Goal: Information Seeking & Learning: Learn about a topic

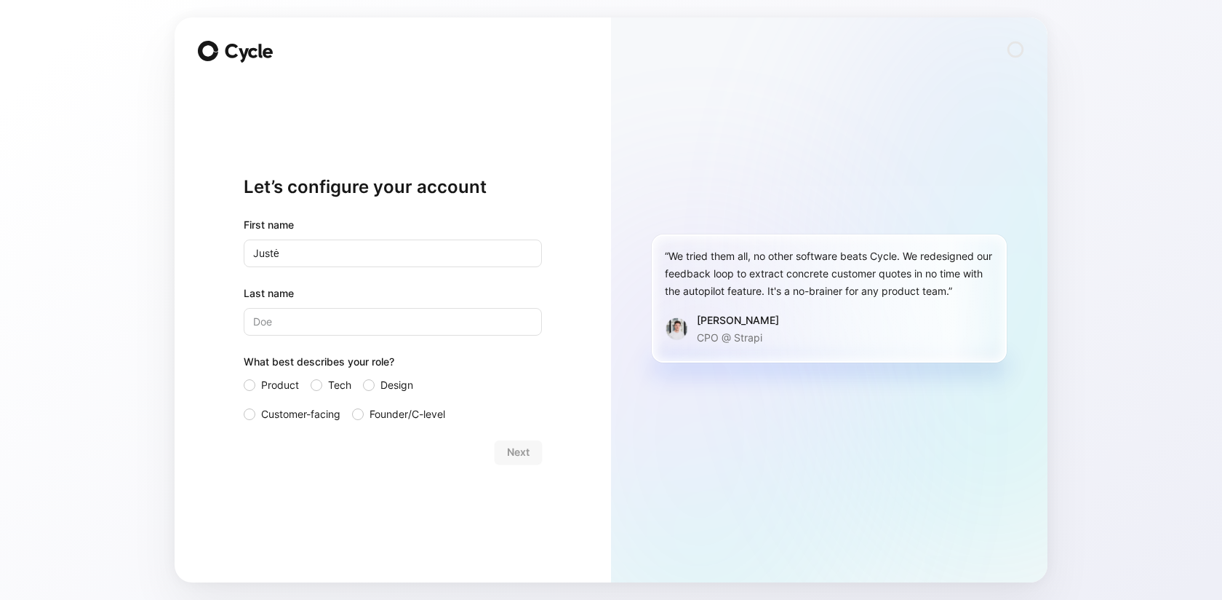
type input "Justė"
type input "Cechanavičienė"
click at [248, 389] on div at bounding box center [250, 385] width 12 height 12
click at [244, 376] on input "Product" at bounding box center [244, 376] width 0 height 0
click at [523, 450] on span "Next" at bounding box center [518, 451] width 23 height 17
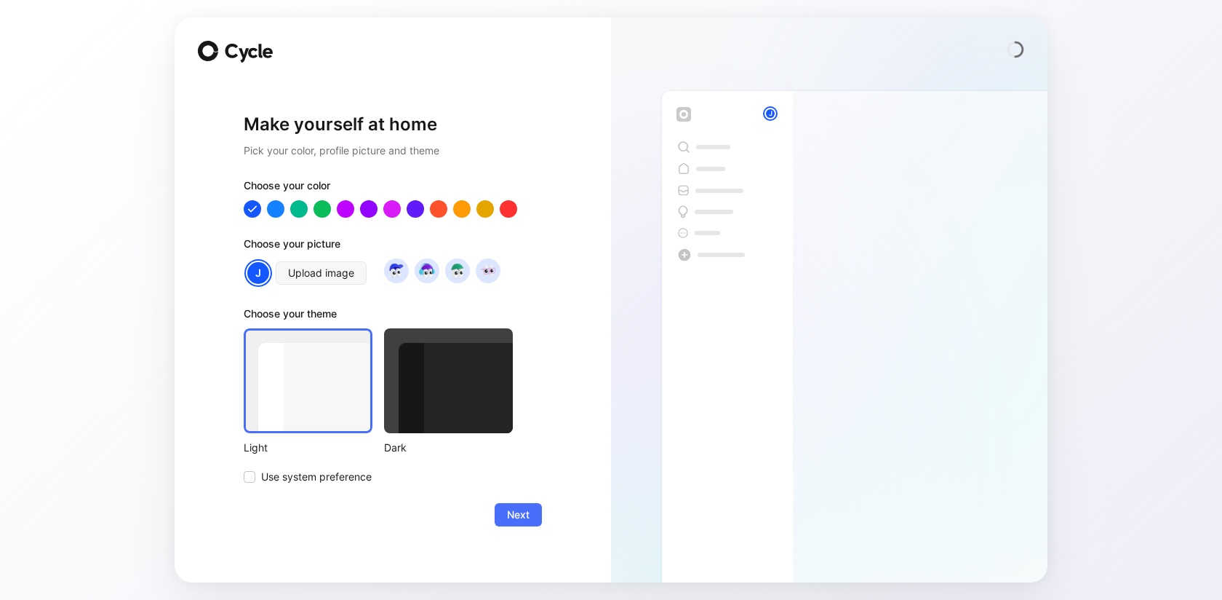
click at [524, 468] on div "Choose your color Choose your picture J Upload image Choose your theme Light Da…" at bounding box center [393, 331] width 298 height 309
click at [524, 509] on span "Next" at bounding box center [518, 514] width 23 height 17
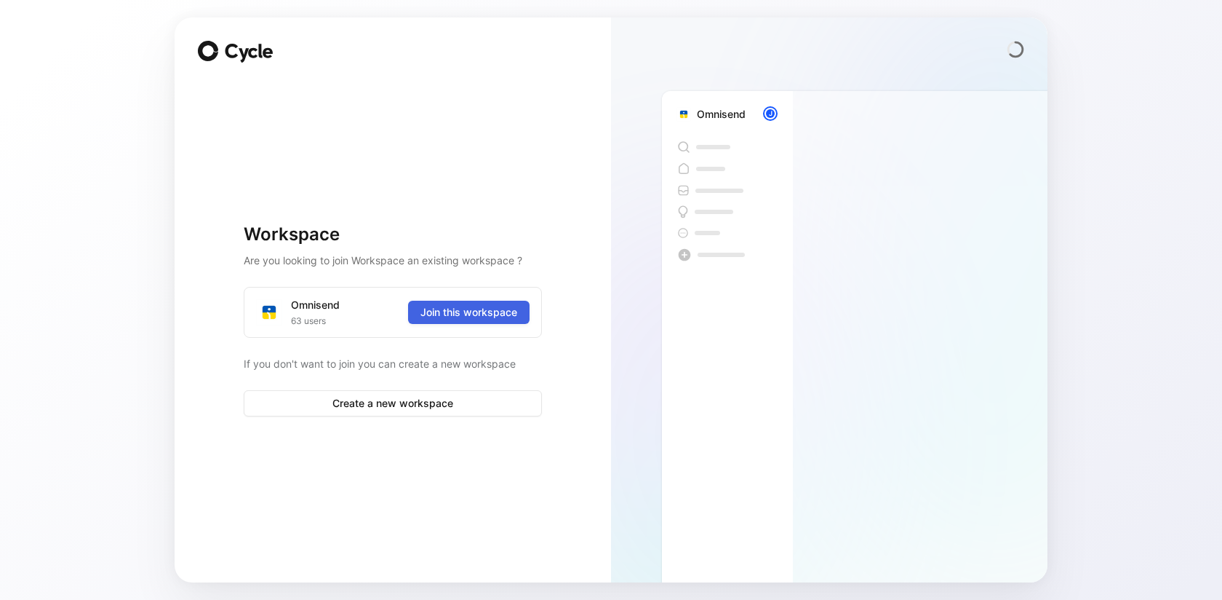
click at [505, 309] on span "Join this workspace" at bounding box center [469, 311] width 97 height 17
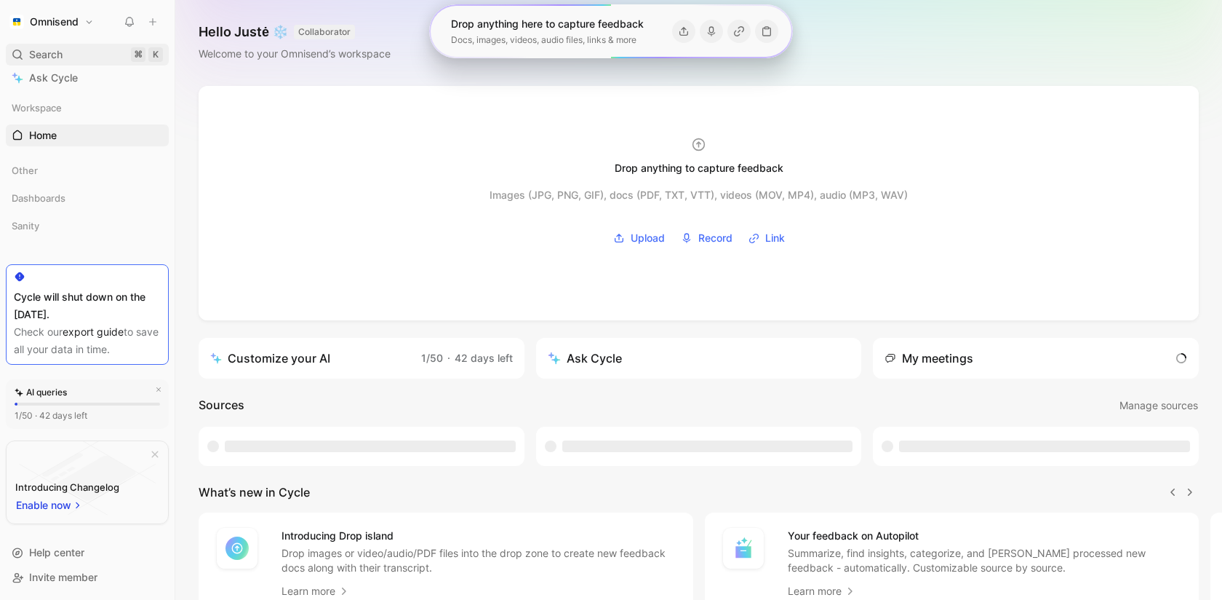
click at [101, 47] on div "Search ⌘ K" at bounding box center [87, 55] width 163 height 22
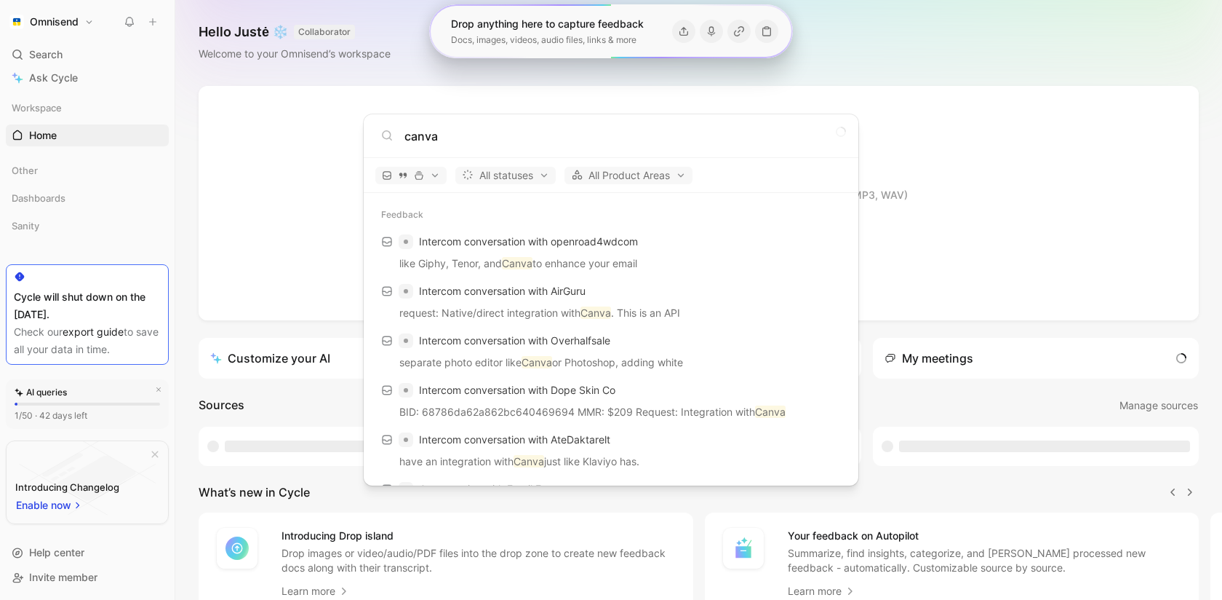
type input "canva"
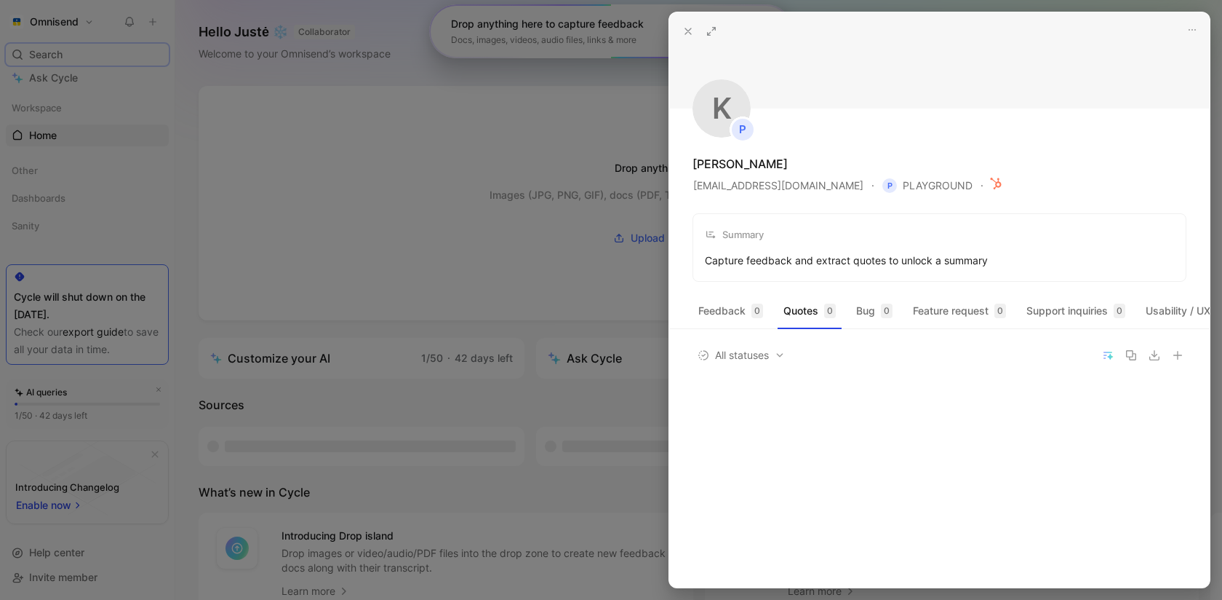
click at [687, 36] on button at bounding box center [688, 31] width 20 height 20
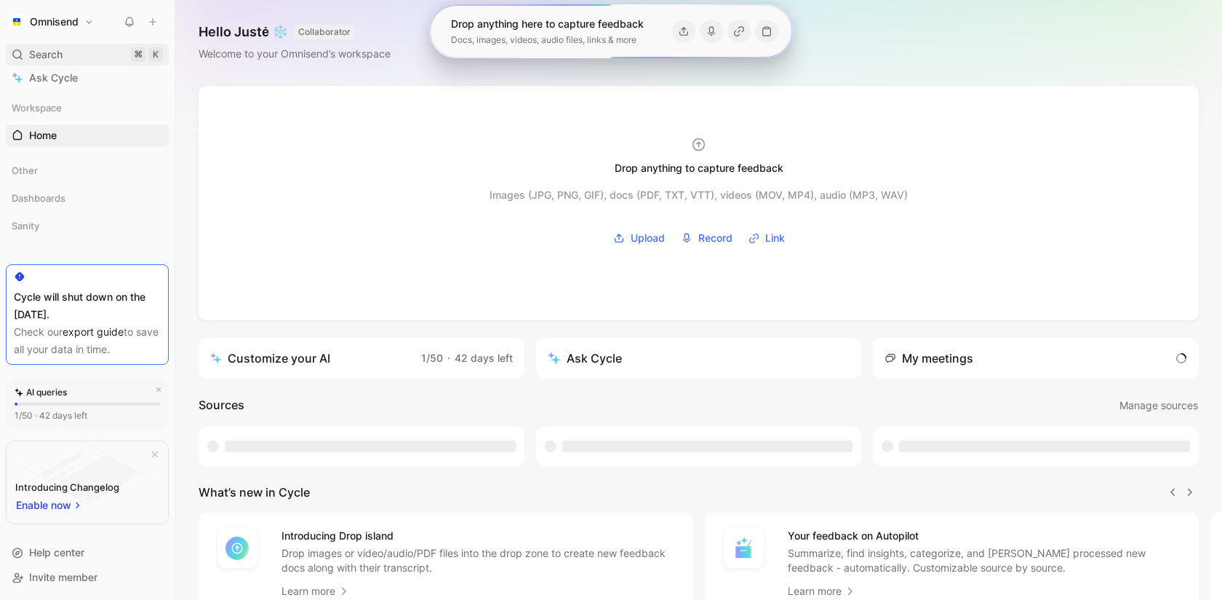
click at [49, 62] on span "Search" at bounding box center [45, 54] width 33 height 17
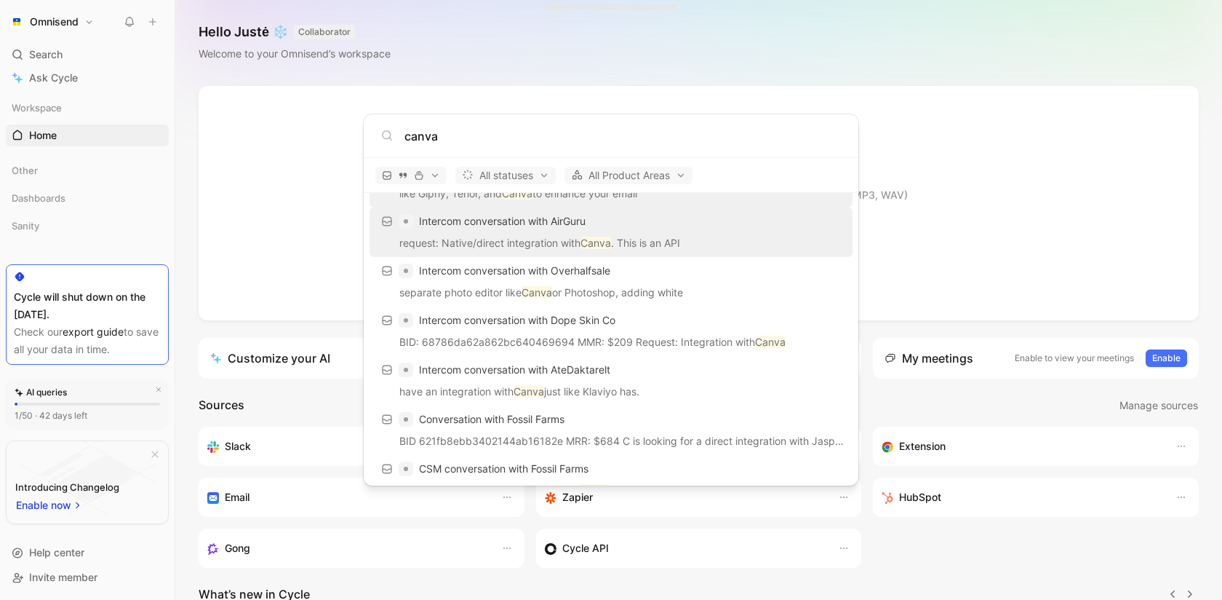
scroll to position [71, 0]
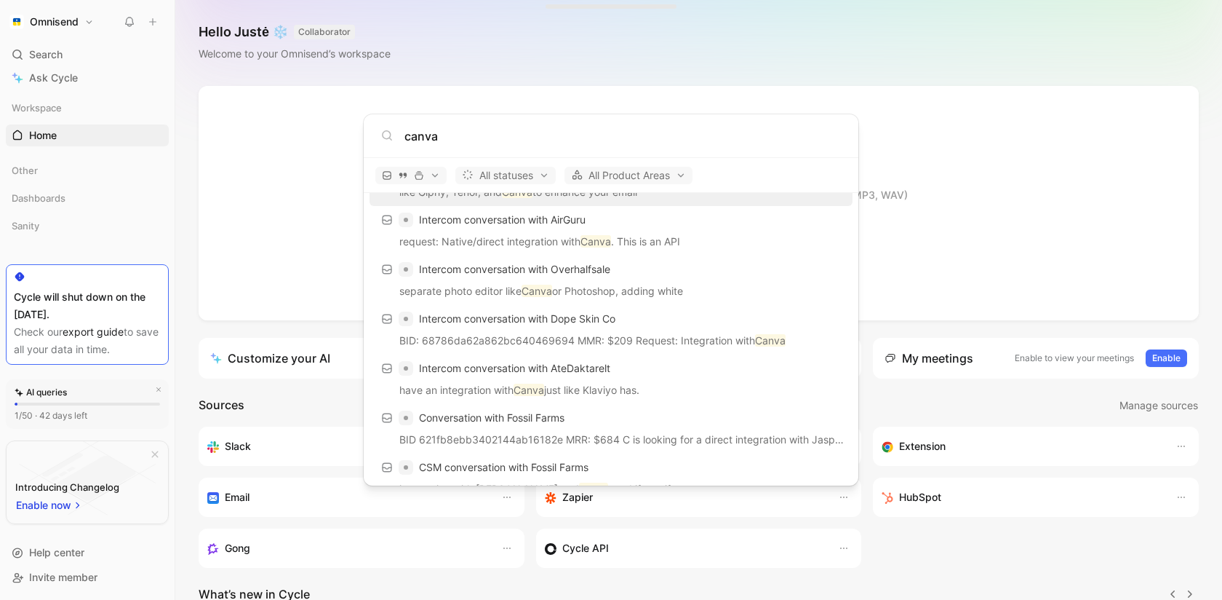
type input "canva"
click at [57, 239] on body "Omnisend Search ⌘ K Ask Cycle Workspace Home G then H Other Dashboards Sanity T…" at bounding box center [611, 300] width 1222 height 600
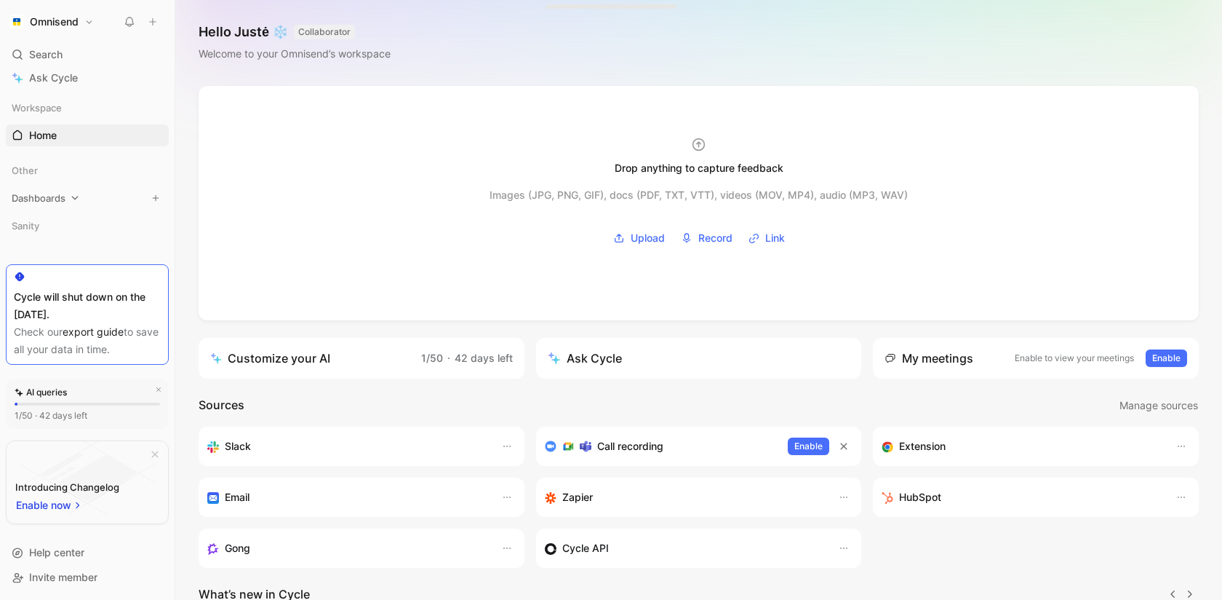
click at [57, 195] on span "Dashboards" at bounding box center [39, 198] width 54 height 15
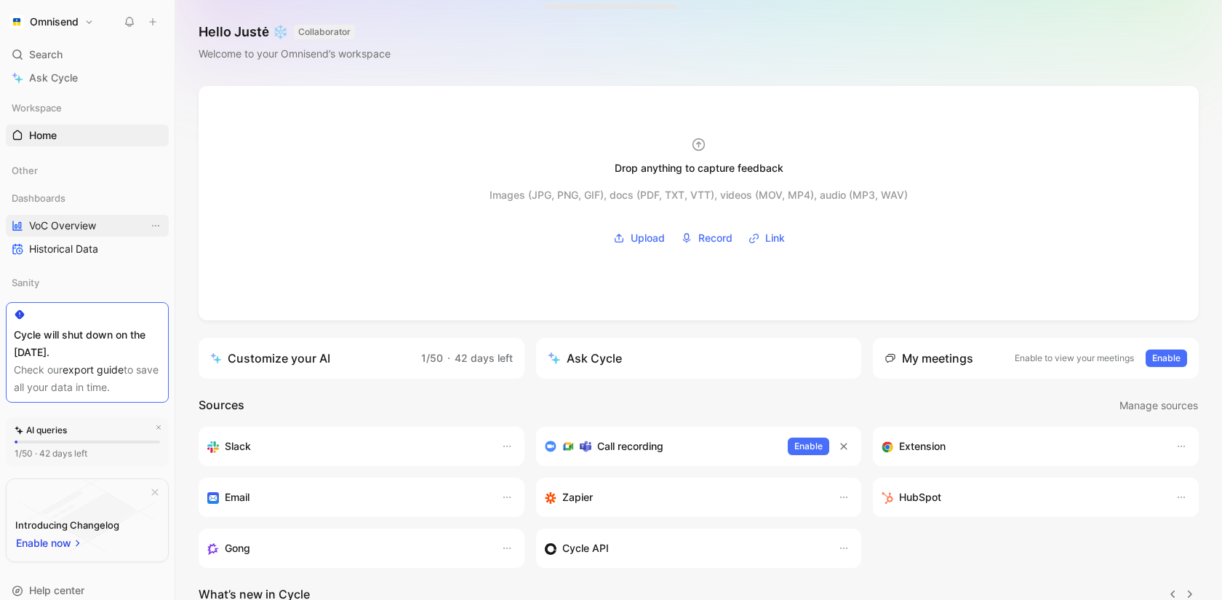
click at [62, 221] on span "VoC Overview" at bounding box center [62, 225] width 67 height 15
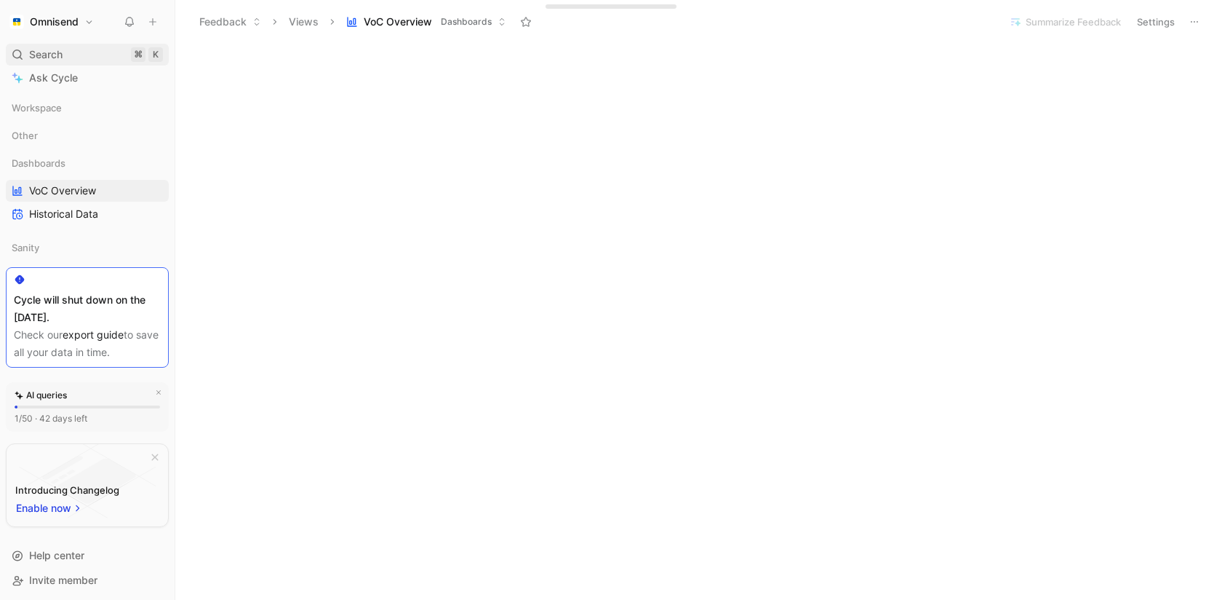
click at [107, 55] on div "Search ⌘ K" at bounding box center [87, 55] width 163 height 22
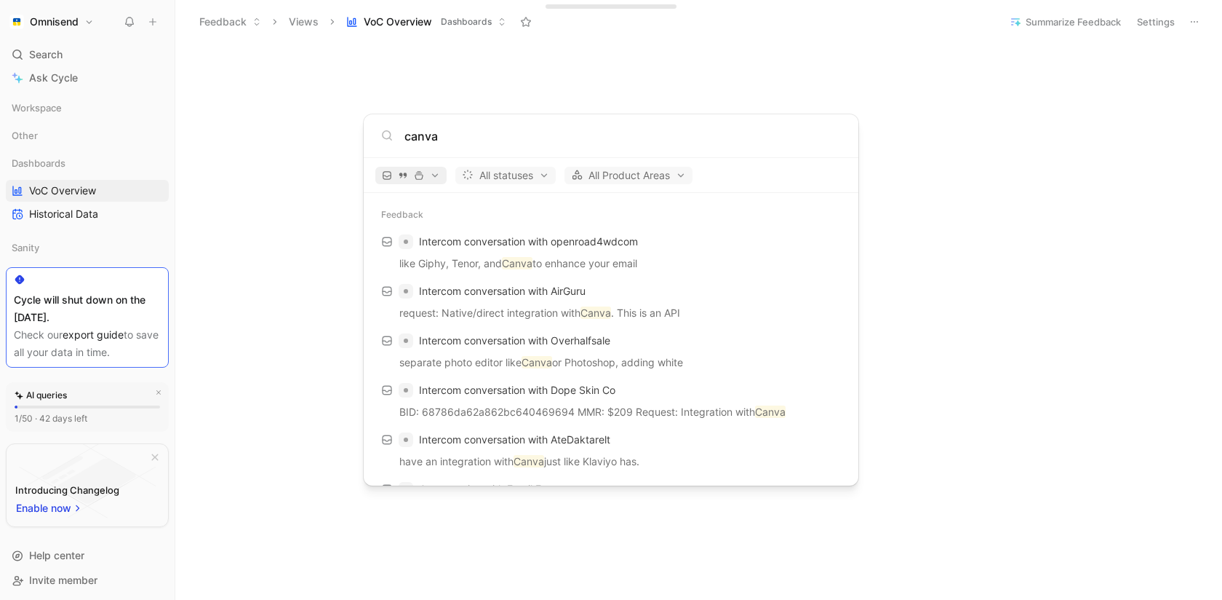
type input "canva"
click at [418, 180] on button "button" at bounding box center [410, 175] width 71 height 17
click at [426, 201] on div "Feedback" at bounding box center [448, 202] width 138 height 23
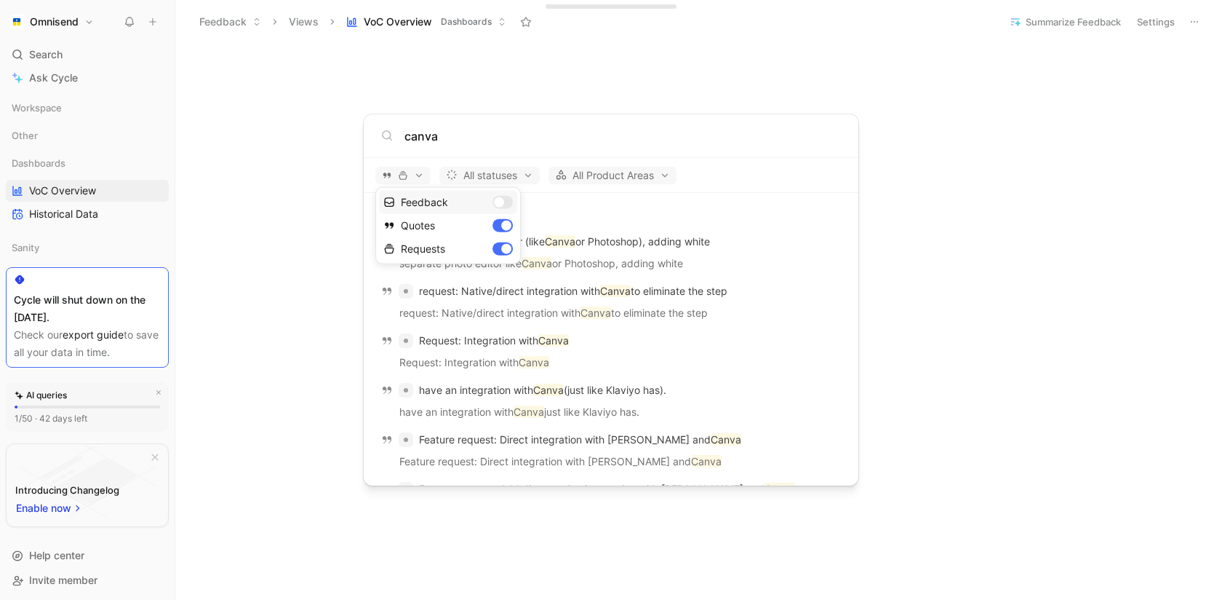
click at [426, 201] on div "Feedback" at bounding box center [448, 202] width 138 height 23
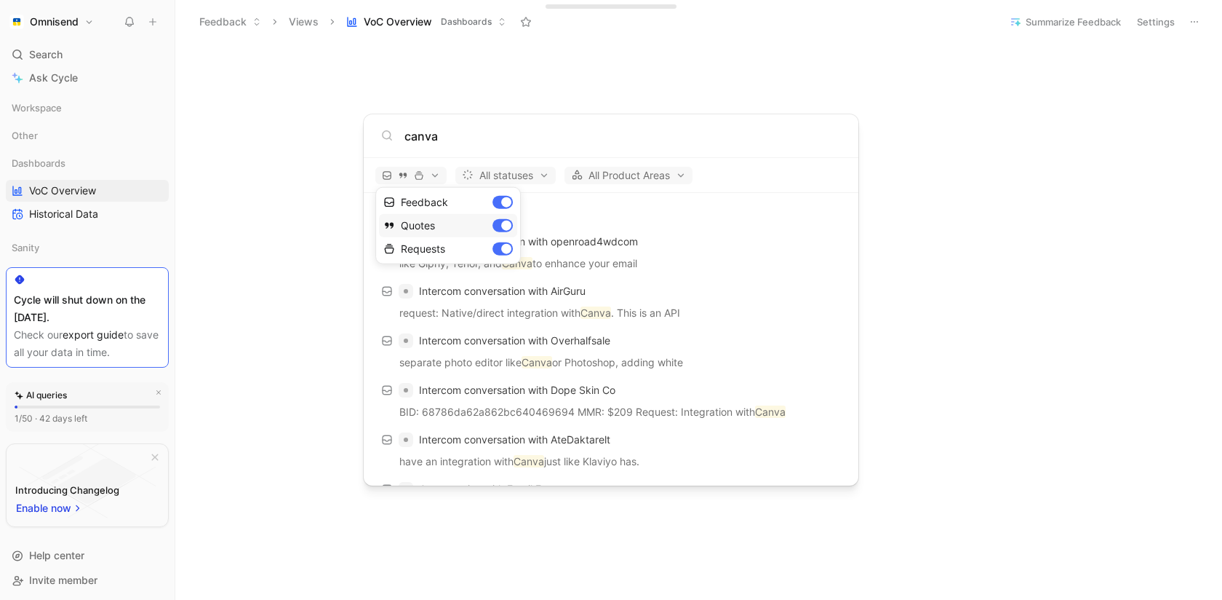
click at [501, 221] on div "Quotes" at bounding box center [448, 225] width 138 height 23
click at [504, 251] on div "Requests" at bounding box center [448, 248] width 138 height 23
click at [629, 180] on div at bounding box center [611, 300] width 1222 height 600
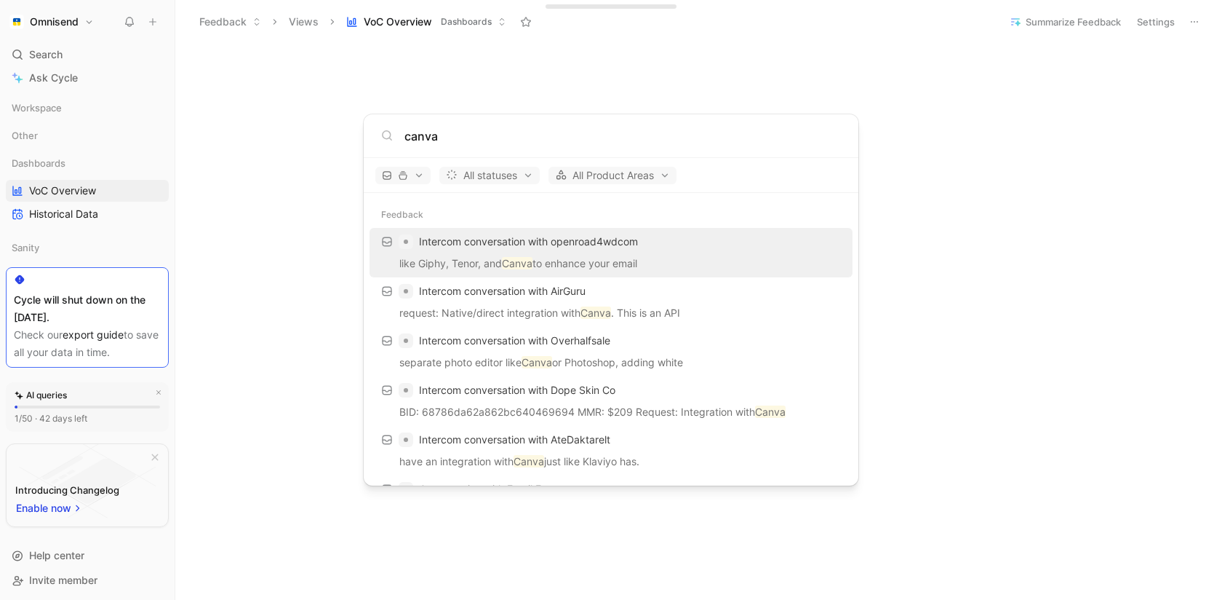
click at [239, 367] on body "Omnisend Search ⌘ K Ask Cycle Workspace Other Dashboards VoC Overview Historica…" at bounding box center [611, 300] width 1222 height 600
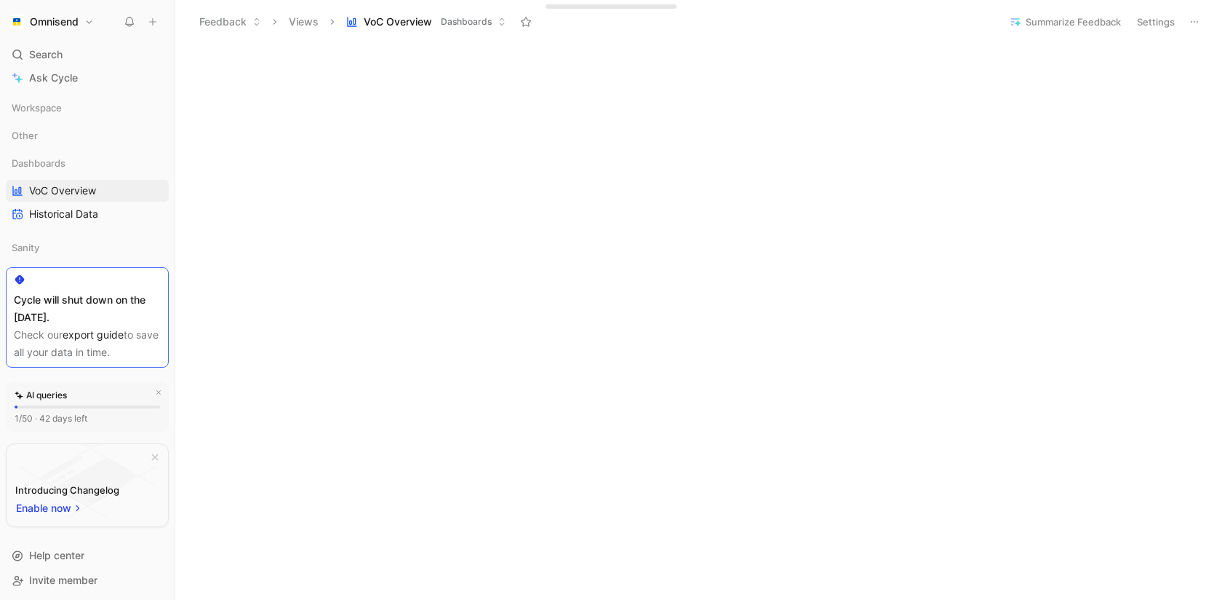
scroll to position [642, 0]
click at [73, 55] on div "Search ⌘ K" at bounding box center [87, 55] width 163 height 22
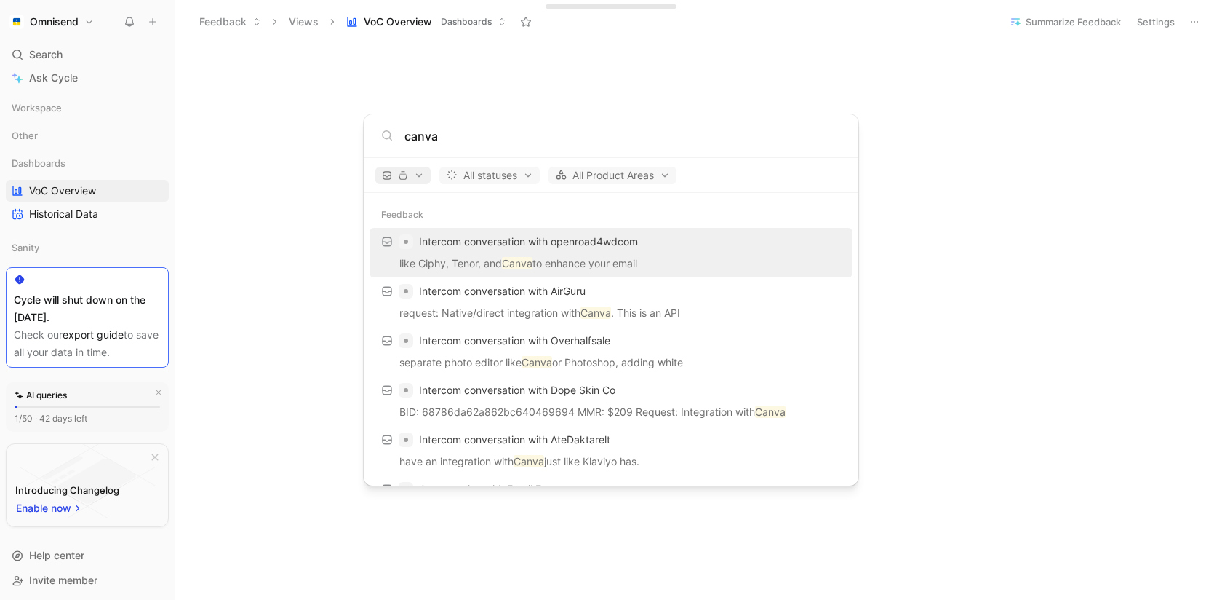
type input "canva"
click at [421, 167] on button "button" at bounding box center [402, 175] width 55 height 17
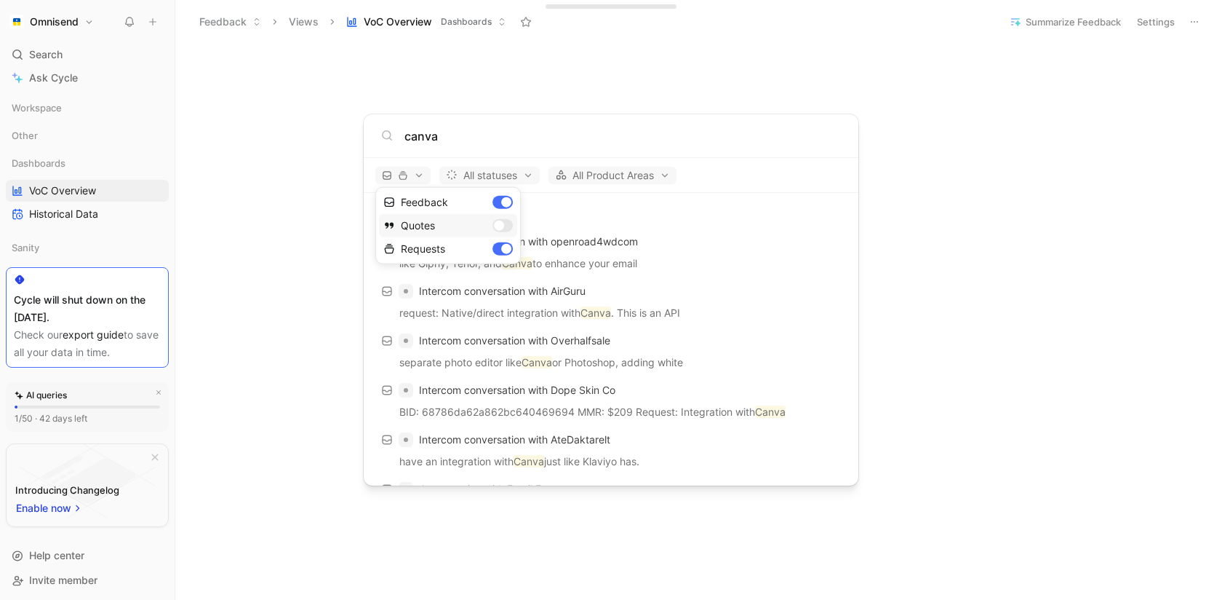
click at [512, 222] on div "Quotes" at bounding box center [448, 225] width 138 height 23
click at [509, 225] on div "Quotes" at bounding box center [448, 225] width 138 height 23
click at [504, 199] on div "Feedback" at bounding box center [448, 202] width 138 height 23
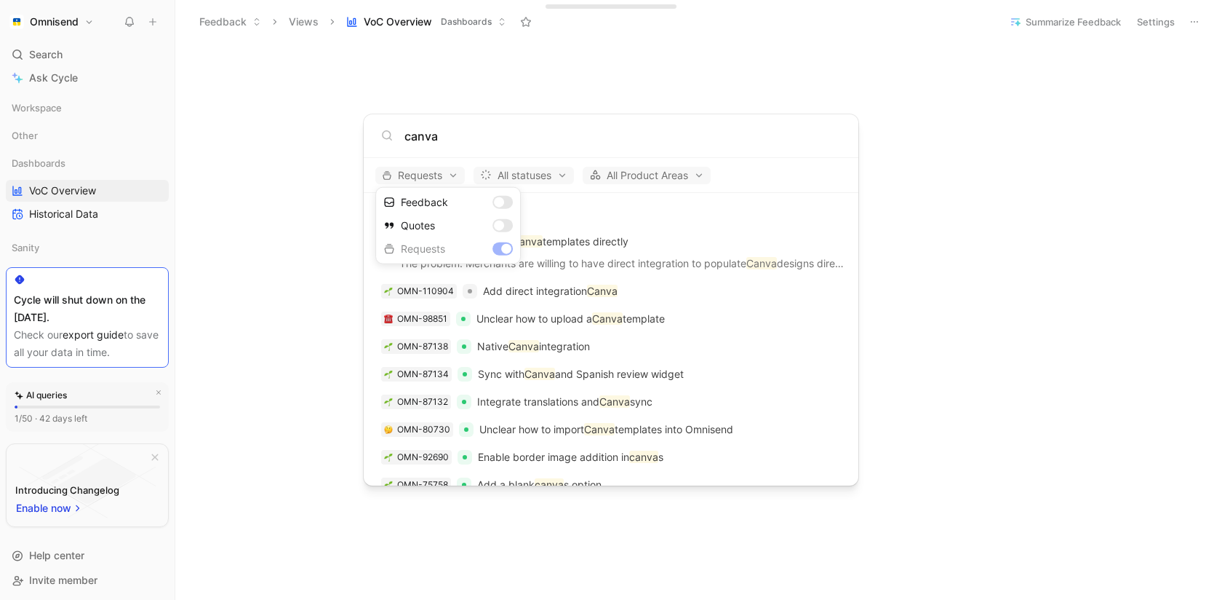
click at [763, 147] on div at bounding box center [611, 300] width 1222 height 600
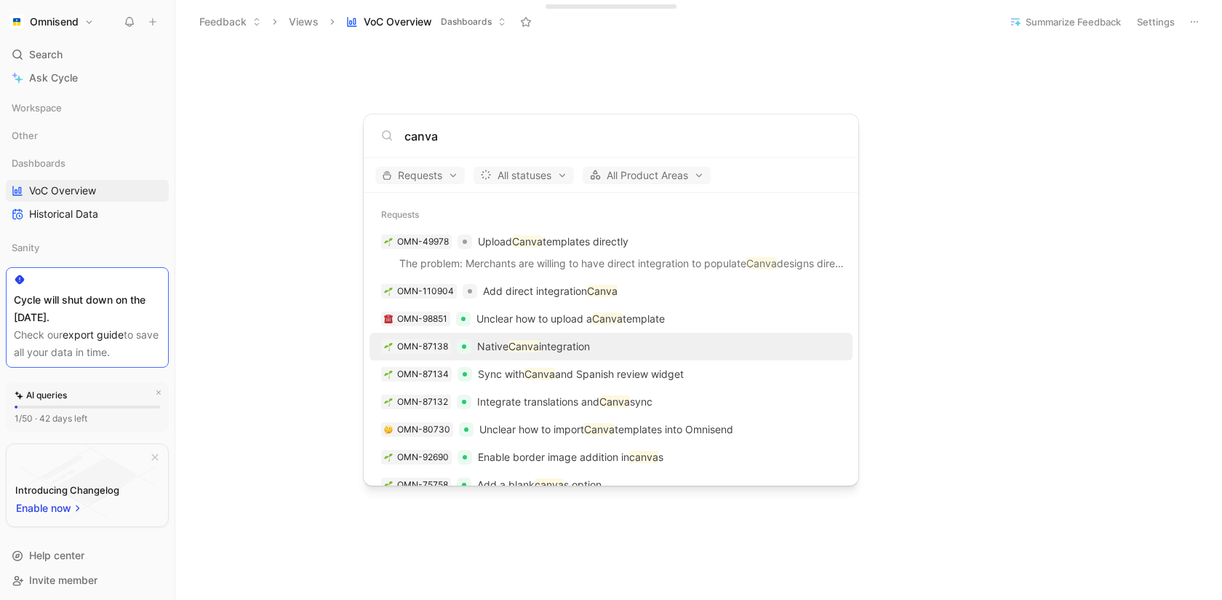
click at [675, 345] on div "OMN-87138 Native Canva integration" at bounding box center [611, 346] width 474 height 26
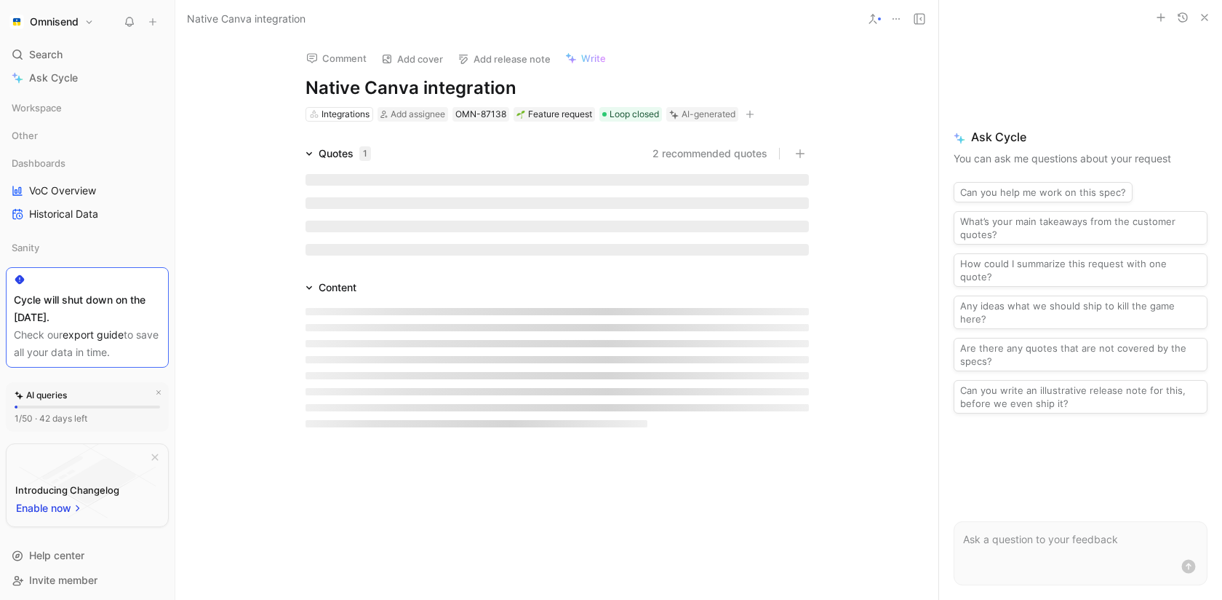
click at [1210, 20] on icon "button" at bounding box center [1205, 18] width 12 height 12
